Goal: Information Seeking & Learning: Learn about a topic

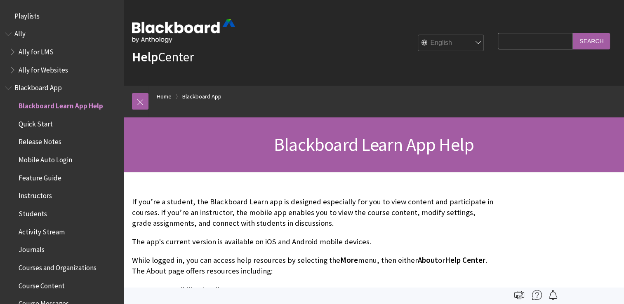
scroll to position [87, 0]
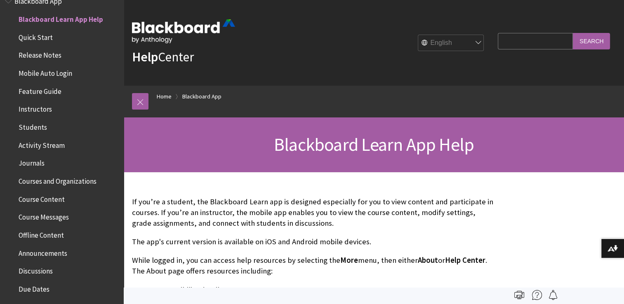
click at [27, 40] on span "Quick Start" at bounding box center [36, 36] width 34 height 11
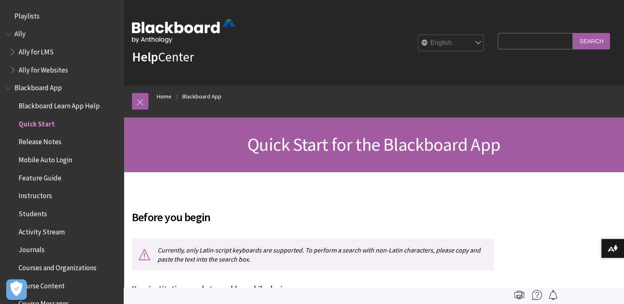
click at [356, 145] on span "Quick Start for the Blackboard App" at bounding box center [373, 144] width 253 height 23
click at [237, 148] on h1 "Quick Start for the Blackboard App" at bounding box center [374, 145] width 484 height 22
click at [172, 31] on img at bounding box center [183, 31] width 103 height 24
click at [154, 51] on strong "Help" at bounding box center [145, 57] width 26 height 16
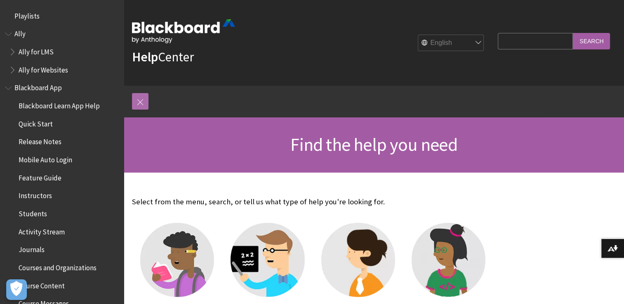
click at [147, 104] on link at bounding box center [140, 101] width 16 height 16
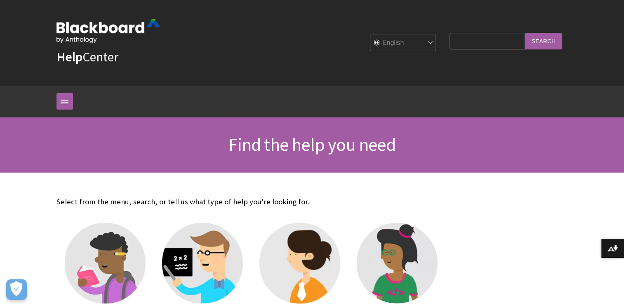
click at [77, 32] on img at bounding box center [108, 31] width 103 height 24
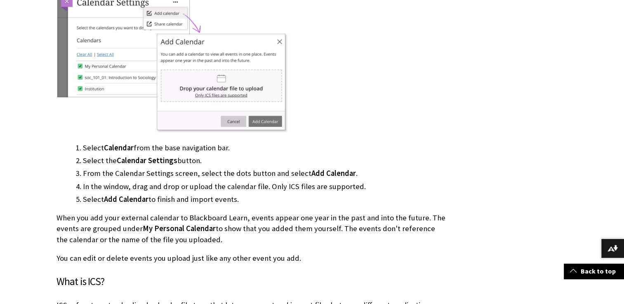
scroll to position [3249, 0]
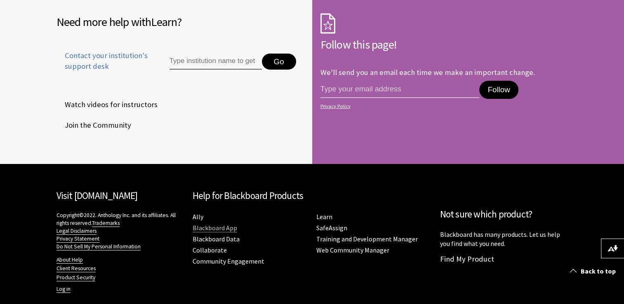
click at [202, 224] on link "Blackboard App" at bounding box center [215, 228] width 45 height 9
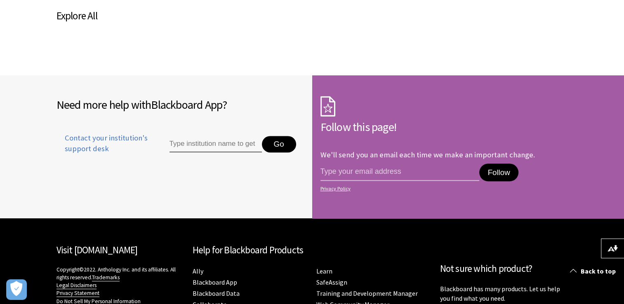
scroll to position [615, 0]
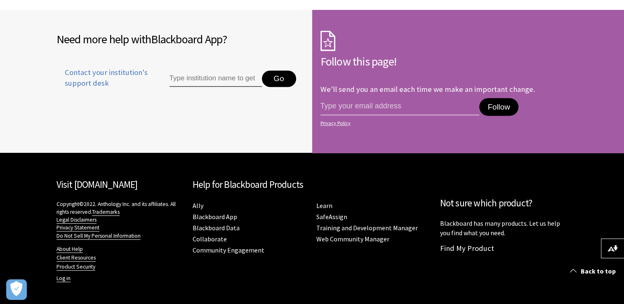
click at [198, 76] on input "Type institution name to get support" at bounding box center [216, 79] width 92 height 16
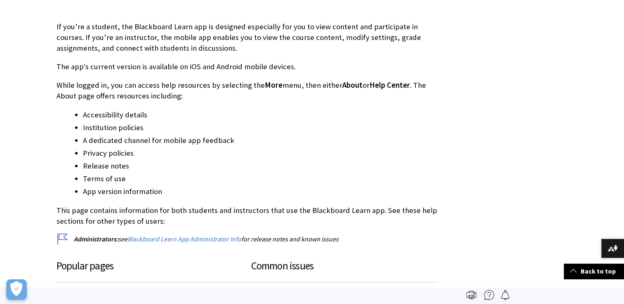
scroll to position [0, 0]
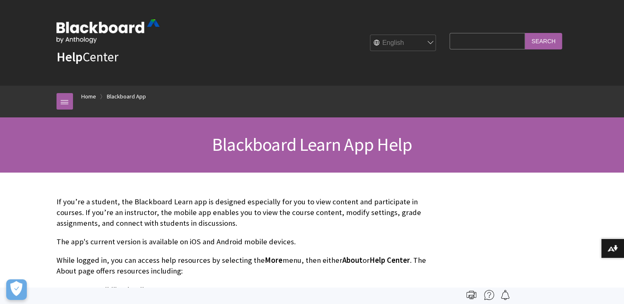
click at [488, 40] on input "Search Query" at bounding box center [487, 41] width 75 height 16
click at [32, 105] on div "Breadcrumb Home Blackboard App All Products Playlists Playlists Ally Ally for L…" at bounding box center [312, 102] width 624 height 32
click at [73, 101] on ol "Home Blackboard App" at bounding box center [320, 98] width 495 height 24
click at [69, 102] on link at bounding box center [65, 101] width 16 height 16
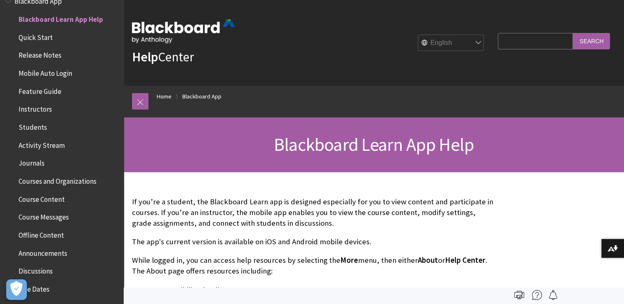
click at [52, 198] on span "Course Content" at bounding box center [42, 198] width 46 height 11
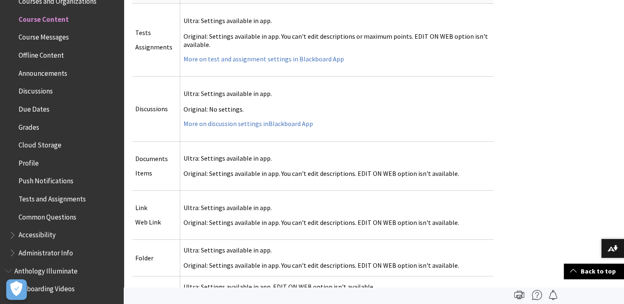
scroll to position [2747, 0]
